Goal: Use online tool/utility: Utilize a website feature to perform a specific function

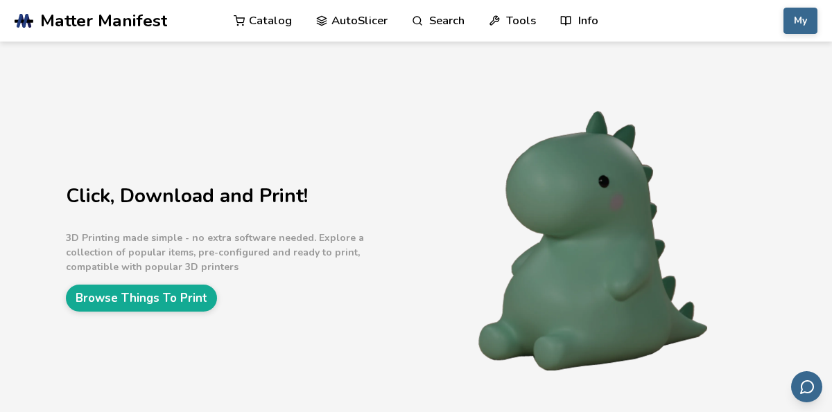
click at [349, 26] on link "AutoSlicer" at bounding box center [351, 21] width 71 height 42
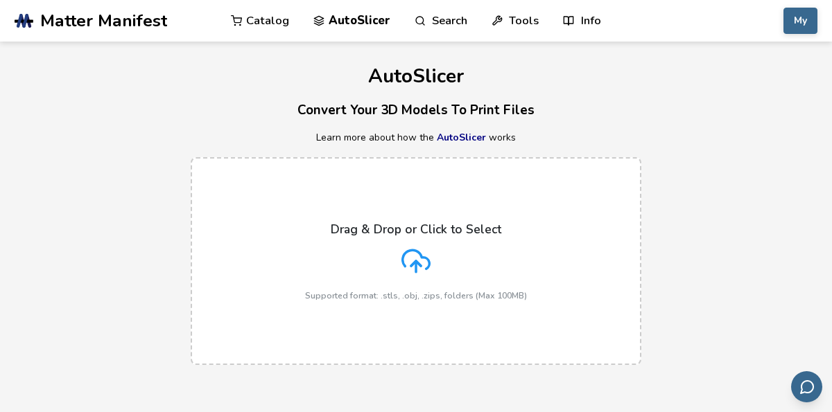
click at [362, 227] on p "Drag & Drop or Click to Select" at bounding box center [416, 230] width 171 height 14
click at [0, 0] on input "Drag & Drop or Click to Select Supported format: .stls, .obj, .zips, folders (M…" at bounding box center [0, 0] width 0 height 0
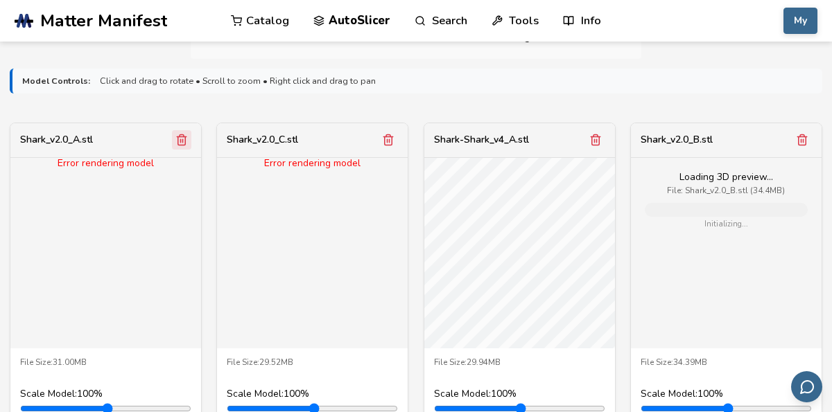
click at [182, 143] on icon "Remove model" at bounding box center [182, 140] width 8 height 10
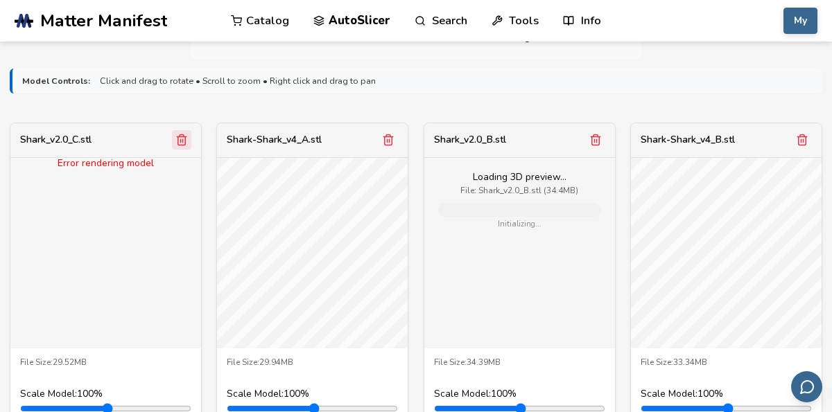
click at [182, 143] on icon "Remove model" at bounding box center [182, 140] width 8 height 10
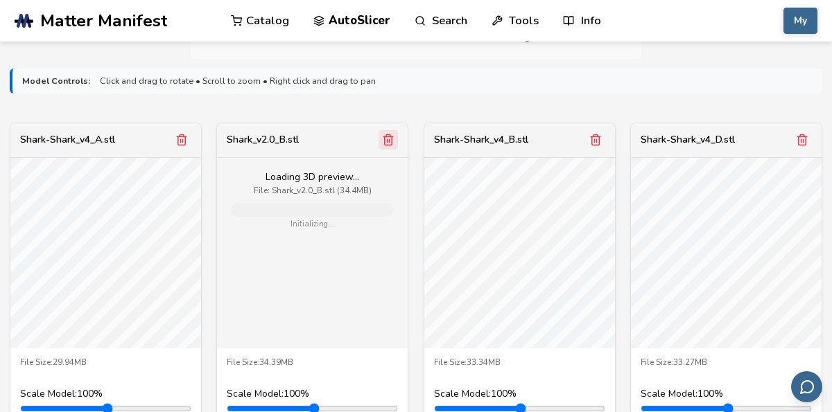
click at [388, 143] on icon "Remove model" at bounding box center [389, 140] width 8 height 10
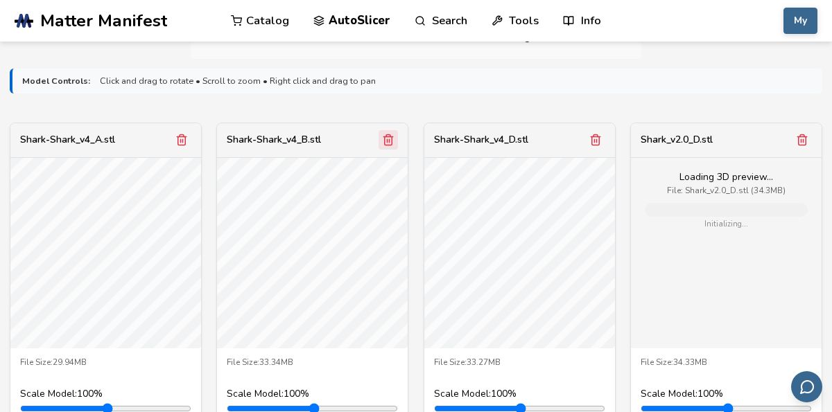
click at [388, 143] on icon "Remove model" at bounding box center [389, 140] width 8 height 10
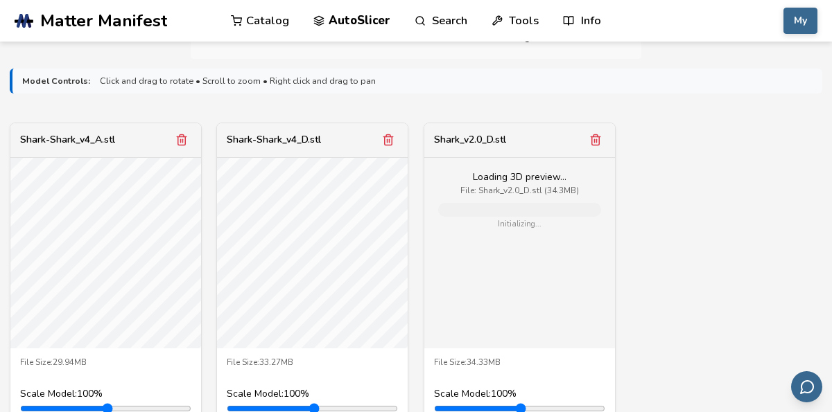
click at [388, 143] on icon "Remove model" at bounding box center [389, 140] width 8 height 10
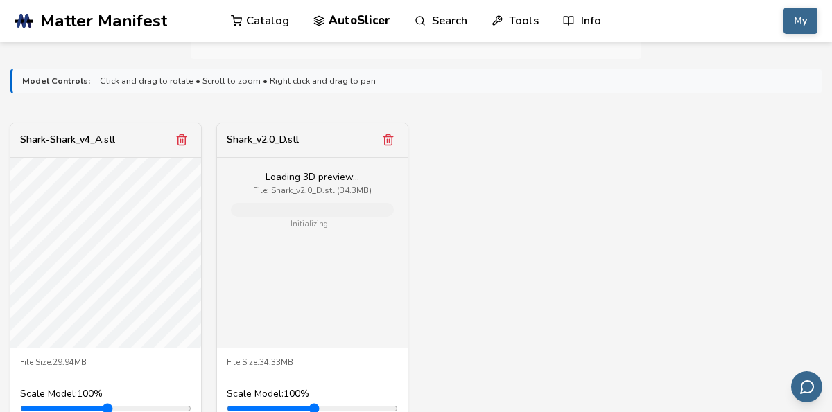
click at [388, 143] on icon "Remove model" at bounding box center [389, 140] width 8 height 10
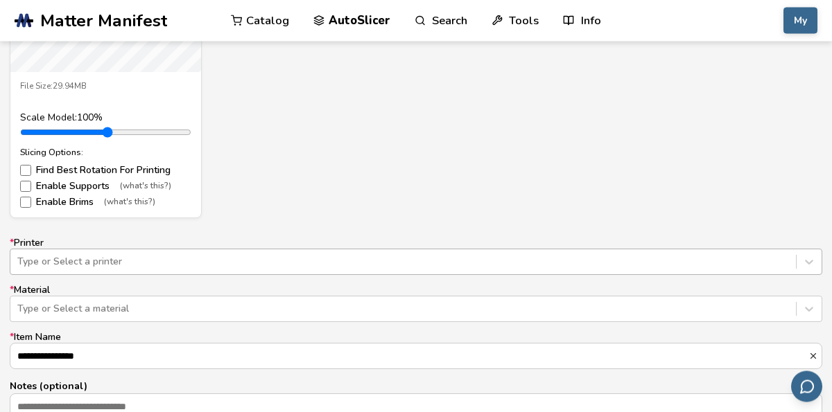
scroll to position [719, 0]
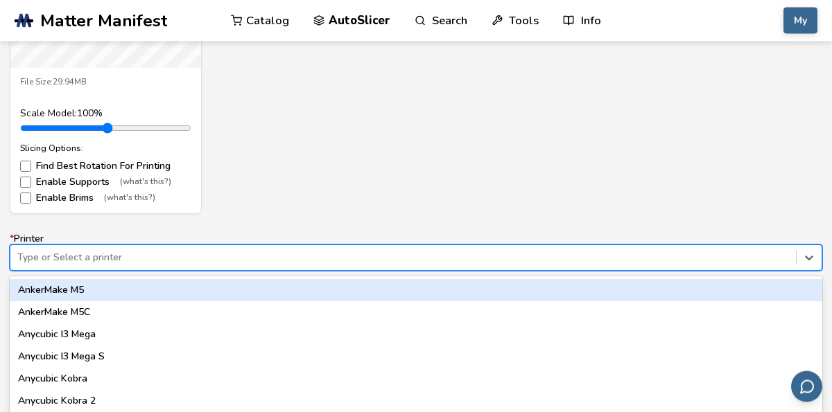
click at [400, 259] on div at bounding box center [403, 259] width 772 height 14
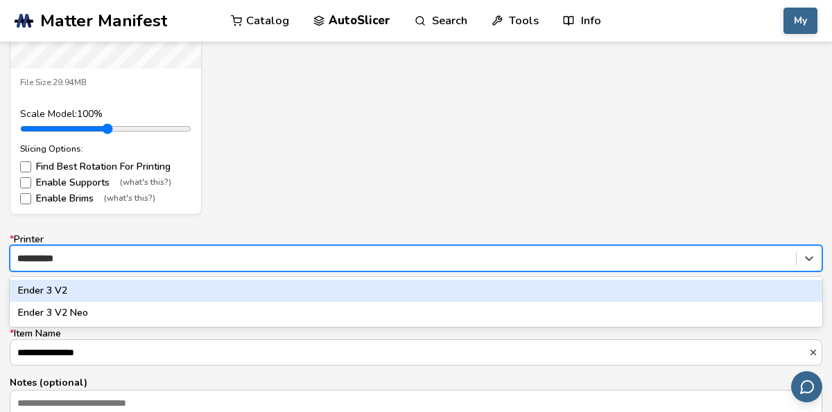
click at [292, 288] on div "Ender 3 V2" at bounding box center [416, 291] width 812 height 22
type input "**********"
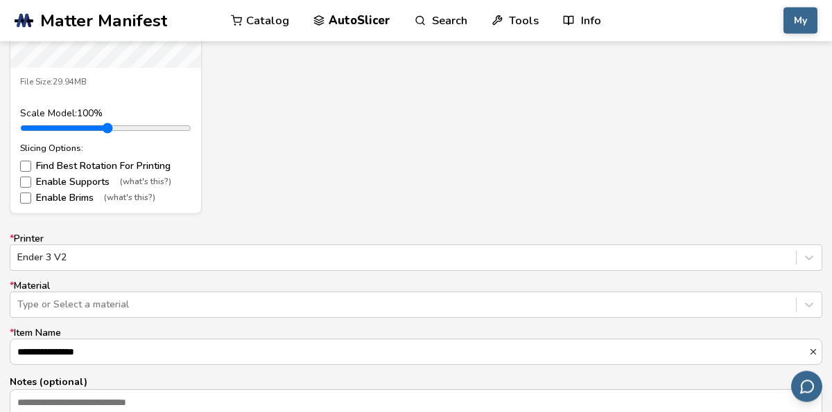
click at [238, 315] on div "**********" at bounding box center [416, 336] width 812 height 205
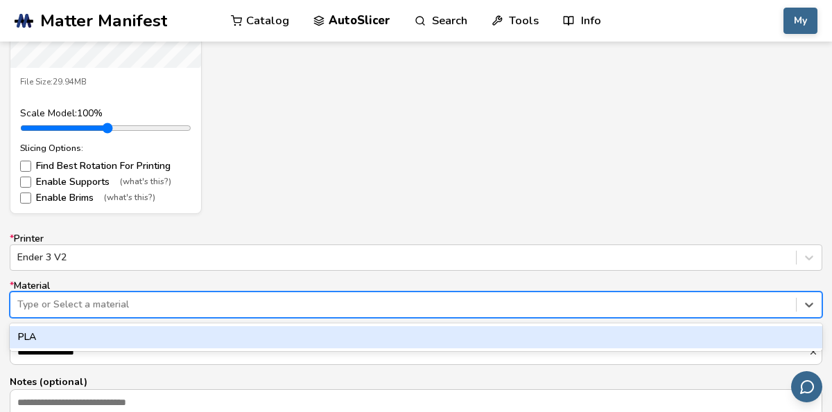
click at [245, 306] on div at bounding box center [403, 305] width 772 height 14
click at [227, 339] on div "PLA" at bounding box center [416, 338] width 812 height 22
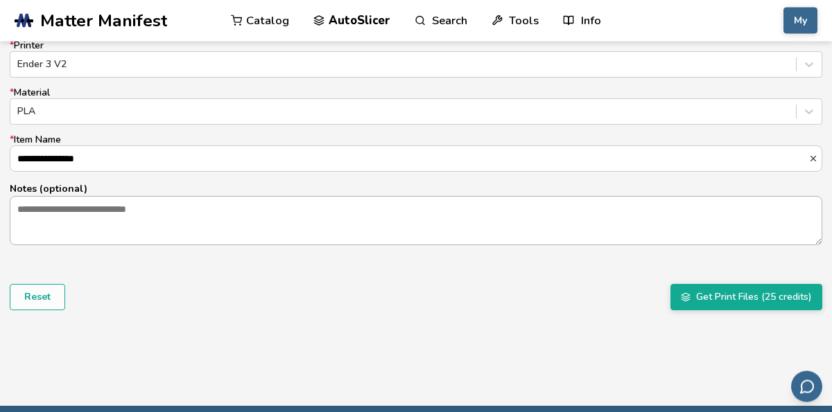
scroll to position [918, 0]
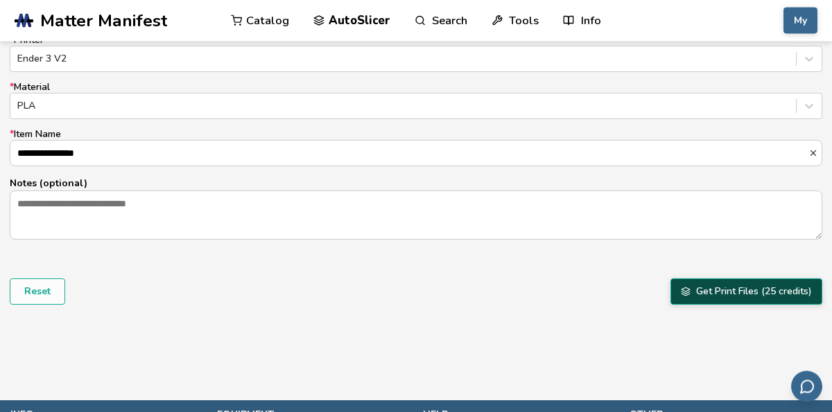
click at [733, 297] on button "Get Print Files (25 credits)" at bounding box center [746, 292] width 152 height 26
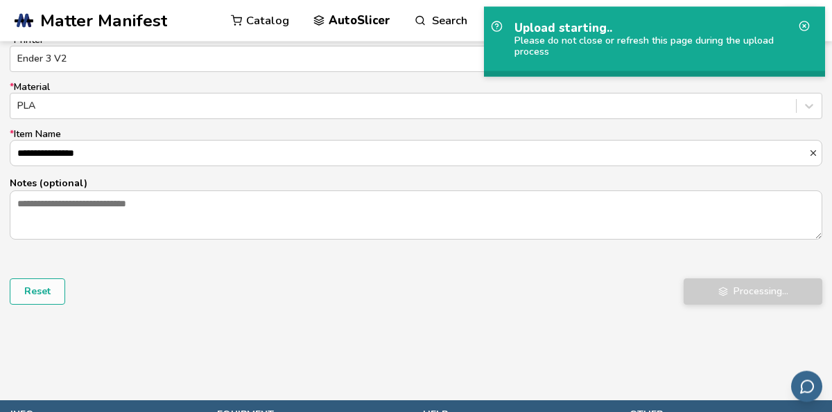
scroll to position [919, 0]
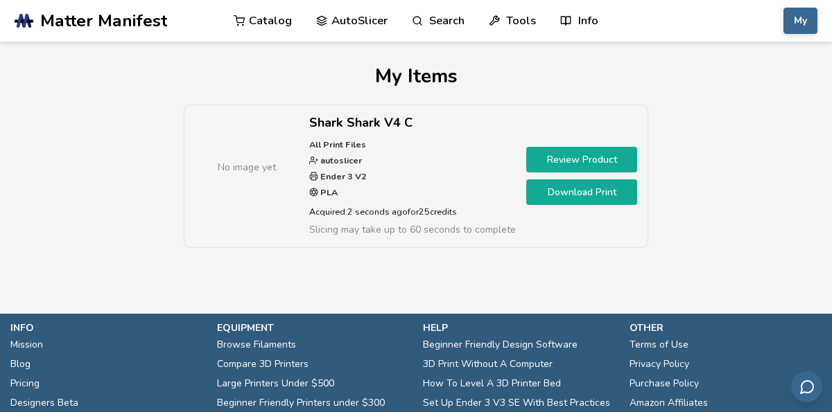
click at [564, 193] on link "Download Print" at bounding box center [581, 193] width 111 height 26
